Goal: Information Seeking & Learning: Learn about a topic

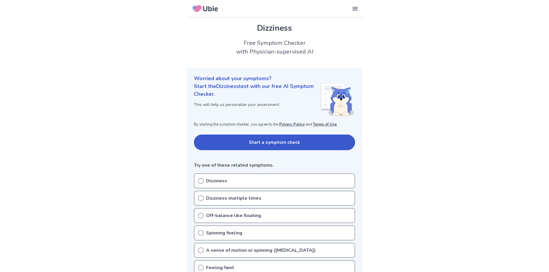
click at [201, 183] on icon at bounding box center [201, 181] width 6 height 6
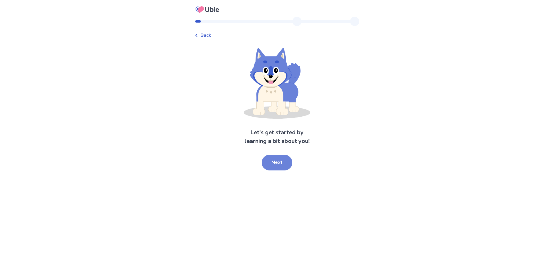
click at [273, 164] on button "Next" at bounding box center [276, 163] width 31 height 16
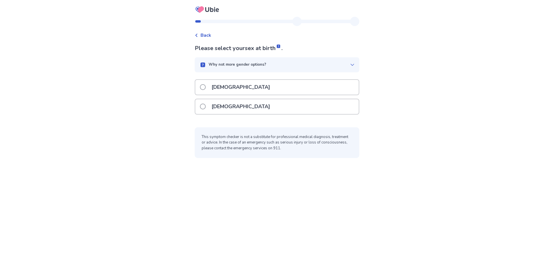
click at [211, 85] on label "Male" at bounding box center [237, 87] width 74 height 15
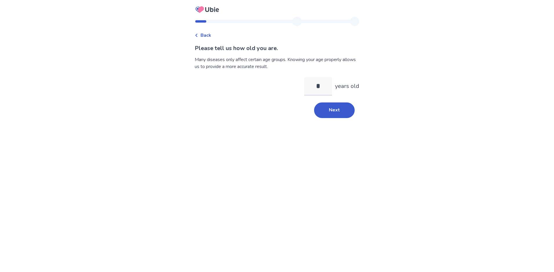
type input "**"
click at [322, 111] on button "Next" at bounding box center [334, 110] width 41 height 16
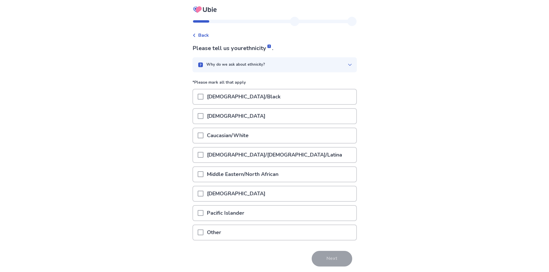
click at [203, 119] on div at bounding box center [201, 116] width 6 height 15
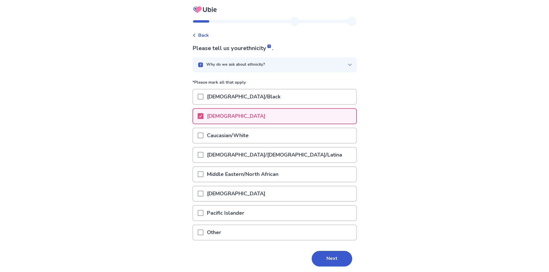
click at [204, 212] on span at bounding box center [201, 213] width 6 height 6
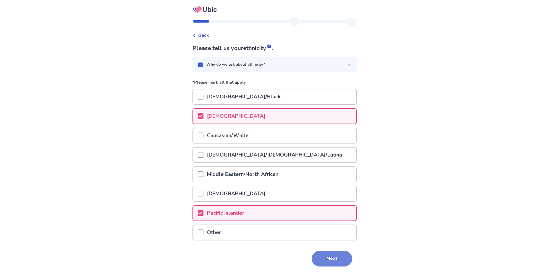
click at [327, 258] on button "Next" at bounding box center [332, 259] width 41 height 16
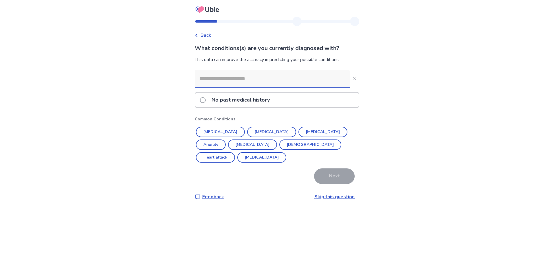
click at [206, 99] on span at bounding box center [203, 100] width 6 height 6
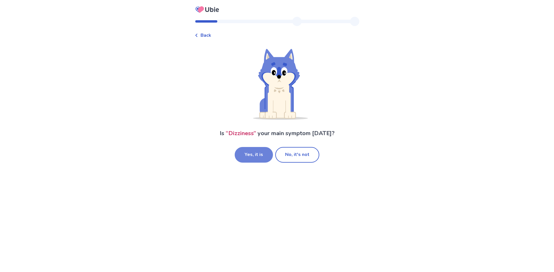
click at [257, 156] on button "Yes, it is" at bounding box center [253, 155] width 38 height 16
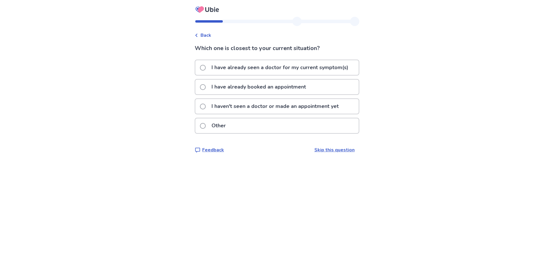
click at [205, 108] on span at bounding box center [203, 107] width 6 height 6
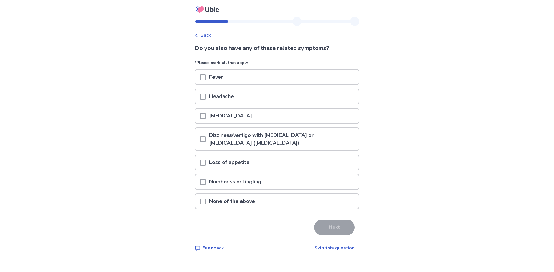
click at [206, 201] on span at bounding box center [203, 202] width 6 height 6
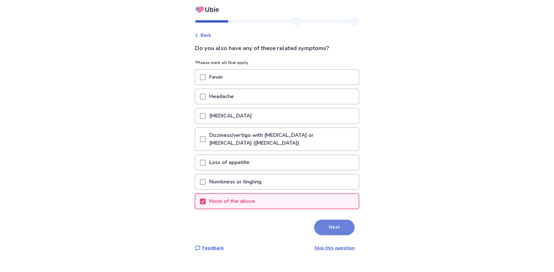
click at [329, 228] on button "Next" at bounding box center [334, 228] width 41 height 16
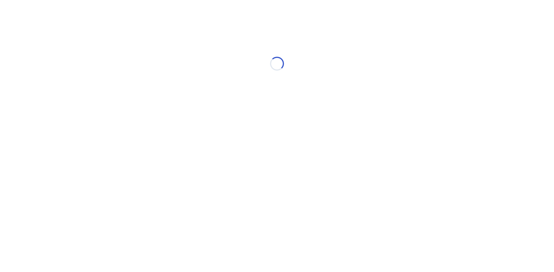
select select "*"
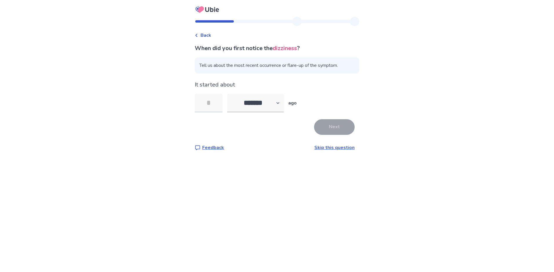
type input "*"
click at [335, 128] on button "Next" at bounding box center [334, 127] width 41 height 16
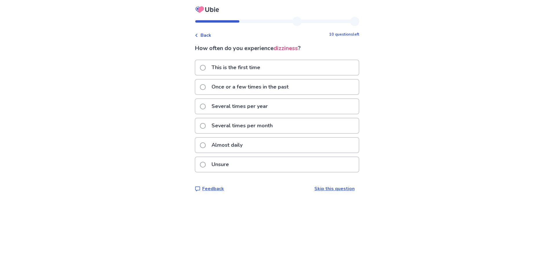
click at [206, 88] on span at bounding box center [203, 87] width 6 height 6
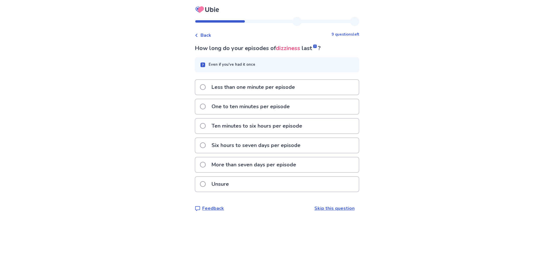
click at [206, 108] on span at bounding box center [203, 107] width 6 height 6
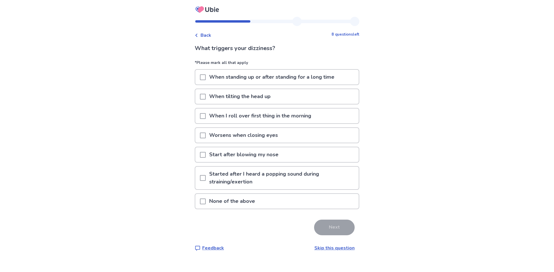
click at [210, 80] on p "When standing up or after standing for a long time" at bounding box center [272, 77] width 132 height 15
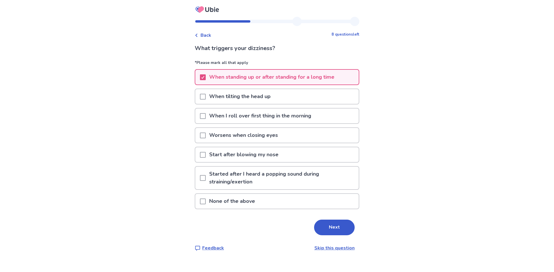
click at [206, 118] on span at bounding box center [203, 116] width 6 height 6
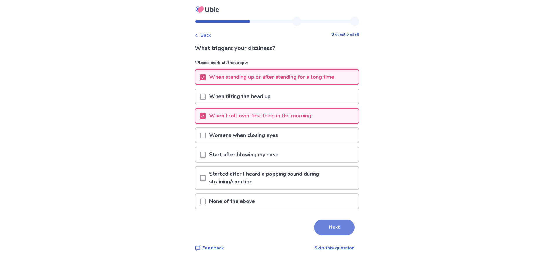
click at [333, 223] on button "Next" at bounding box center [334, 228] width 41 height 16
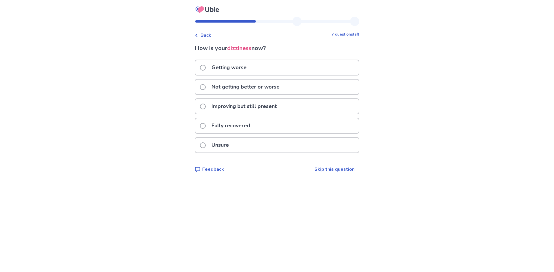
click at [206, 107] on span at bounding box center [203, 107] width 6 height 6
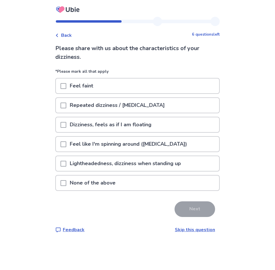
click at [65, 124] on span at bounding box center [64, 125] width 6 height 6
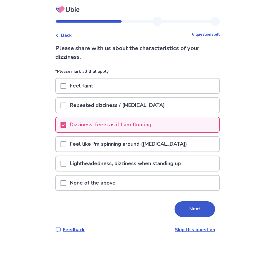
click at [66, 163] on span at bounding box center [64, 164] width 6 height 6
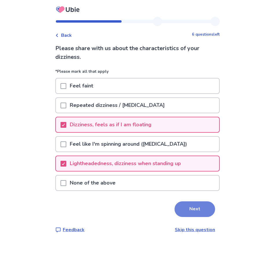
click at [188, 209] on button "Next" at bounding box center [195, 209] width 41 height 16
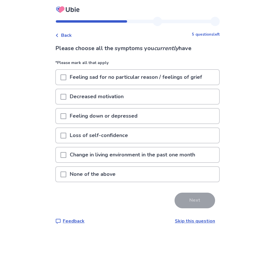
click at [65, 175] on span at bounding box center [64, 174] width 6 height 6
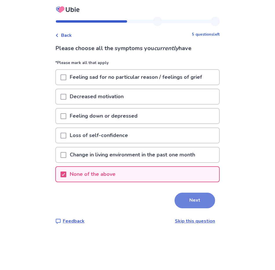
click at [184, 201] on button "Next" at bounding box center [195, 201] width 41 height 16
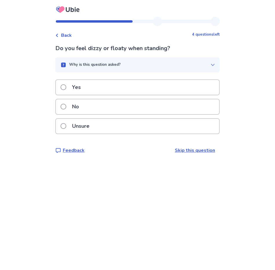
click at [66, 86] on span at bounding box center [64, 87] width 6 height 6
click at [66, 107] on span at bounding box center [64, 107] width 6 height 6
click at [65, 107] on span at bounding box center [64, 107] width 6 height 6
click at [124, 64] on div "Why is this question asked?" at bounding box center [135, 65] width 151 height 6
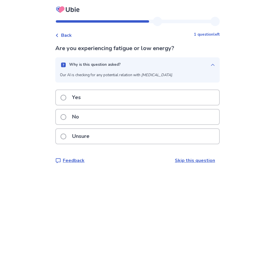
click at [124, 64] on div "Why is this question asked?" at bounding box center [135, 65] width 151 height 6
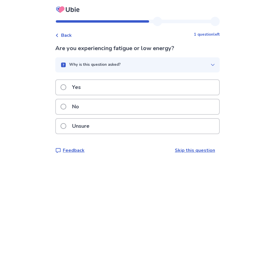
click at [66, 106] on span at bounding box center [64, 107] width 6 height 6
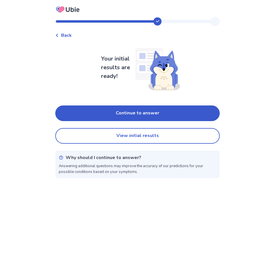
click at [66, 35] on span "Back" at bounding box center [66, 35] width 11 height 7
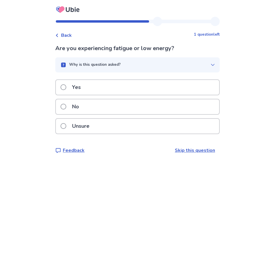
click at [66, 125] on span at bounding box center [64, 126] width 6 height 6
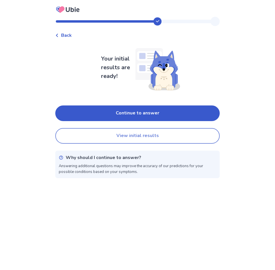
click at [127, 139] on button "View initial results" at bounding box center [137, 136] width 164 height 16
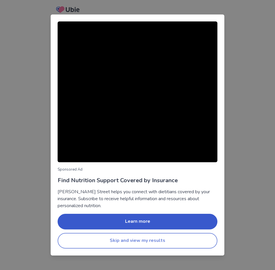
click at [148, 240] on button "Skip and view my results" at bounding box center [138, 241] width 160 height 16
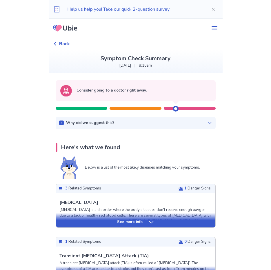
click at [208, 122] on icon at bounding box center [209, 123] width 3 height 2
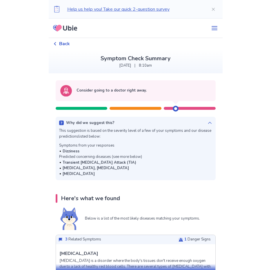
scroll to position [87, 0]
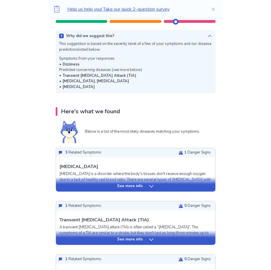
click at [149, 186] on icon at bounding box center [151, 186] width 6 height 6
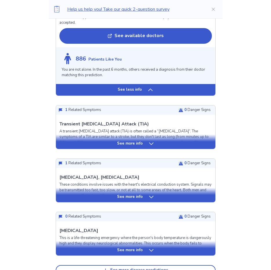
scroll to position [695, 0]
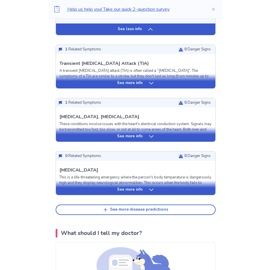
click at [151, 82] on icon at bounding box center [151, 83] width 4 height 2
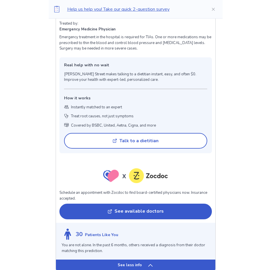
scroll to position [1129, 0]
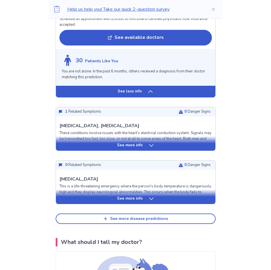
click at [148, 142] on icon at bounding box center [151, 145] width 6 height 6
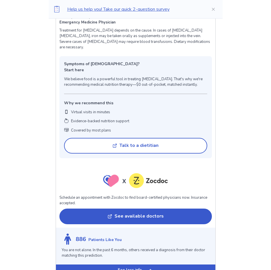
scroll to position [0, 0]
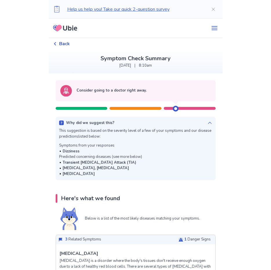
click at [68, 46] on span "Back" at bounding box center [64, 43] width 11 height 7
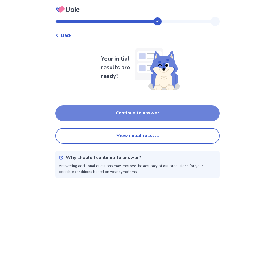
click at [120, 111] on button "Continue to answer" at bounding box center [137, 113] width 164 height 16
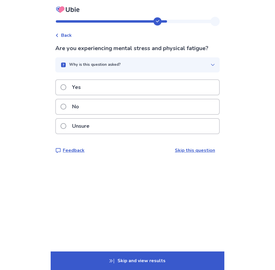
click at [66, 127] on span at bounding box center [64, 126] width 6 height 6
click at [65, 105] on span at bounding box center [64, 107] width 6 height 6
click at [66, 107] on span at bounding box center [64, 107] width 6 height 6
click at [66, 108] on span at bounding box center [64, 107] width 6 height 6
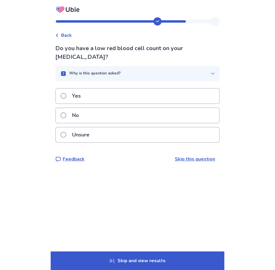
click at [66, 116] on span at bounding box center [64, 115] width 6 height 6
click at [211, 74] on icon "button" at bounding box center [212, 73] width 5 height 5
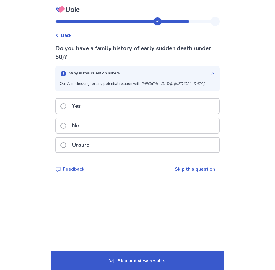
click at [66, 129] on span at bounding box center [64, 126] width 6 height 6
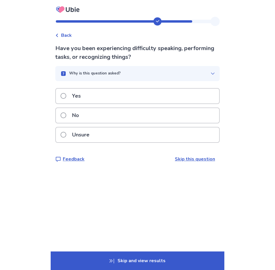
click at [66, 117] on span at bounding box center [64, 115] width 6 height 6
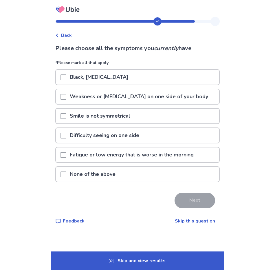
click at [66, 174] on span at bounding box center [64, 174] width 6 height 6
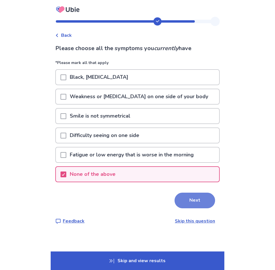
click at [192, 204] on button "Next" at bounding box center [195, 201] width 41 height 16
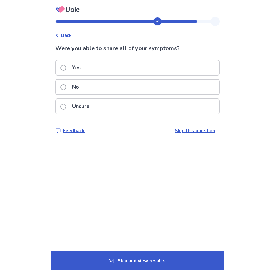
click at [66, 69] on span at bounding box center [64, 68] width 6 height 6
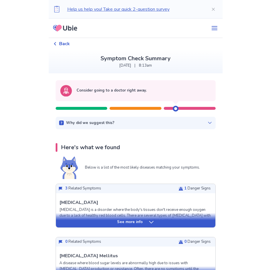
click at [138, 222] on p "See more info" at bounding box center [129, 222] width 25 height 6
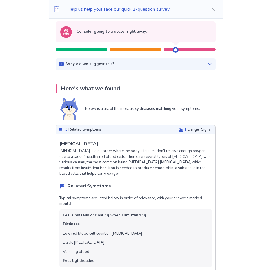
scroll to position [58, 0]
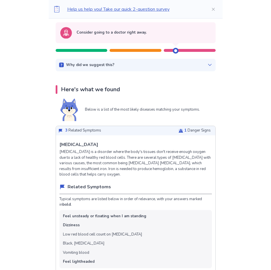
click at [208, 63] on icon at bounding box center [209, 65] width 5 height 5
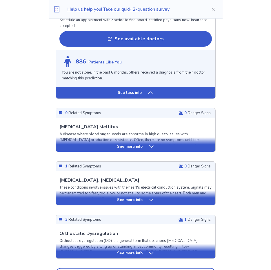
scroll to position [666, 0]
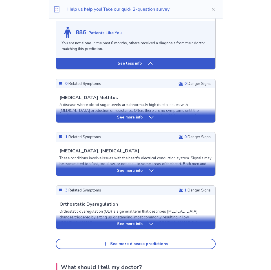
click at [120, 168] on p "See more info" at bounding box center [129, 171] width 25 height 6
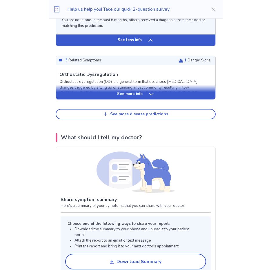
scroll to position [1158, 0]
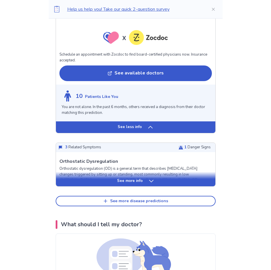
click at [110, 178] on div "See more info" at bounding box center [135, 181] width 159 height 6
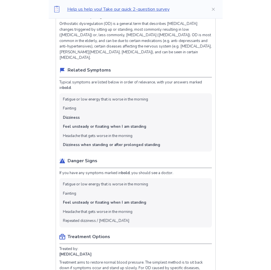
scroll to position [1361, 0]
